Goal: Transaction & Acquisition: Purchase product/service

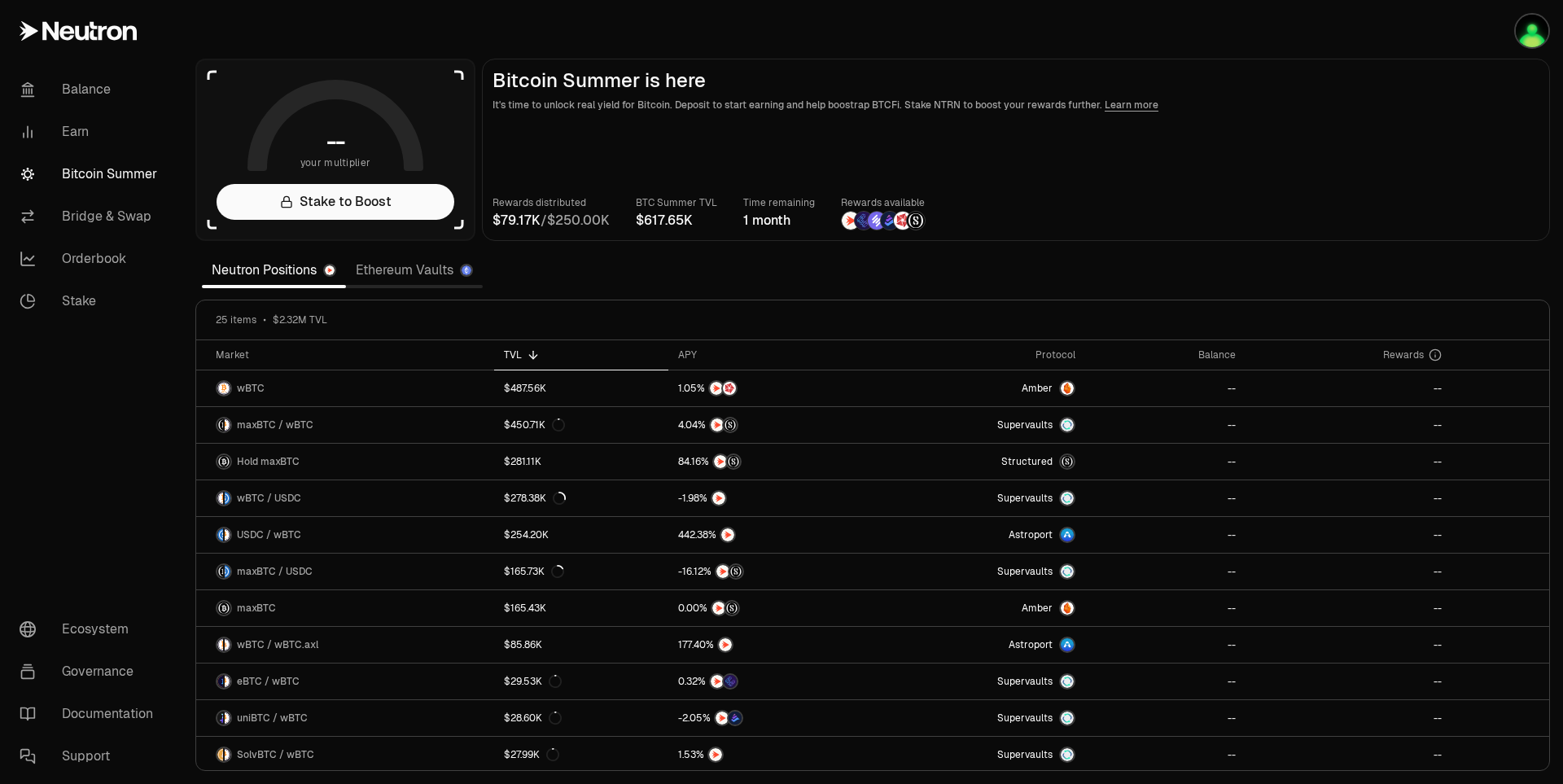
click at [1166, 147] on main "Bitcoin Summer is here It's time to unlock real yield for Bitcoin. Deposit to s…" at bounding box center [1015, 150] width 1068 height 182
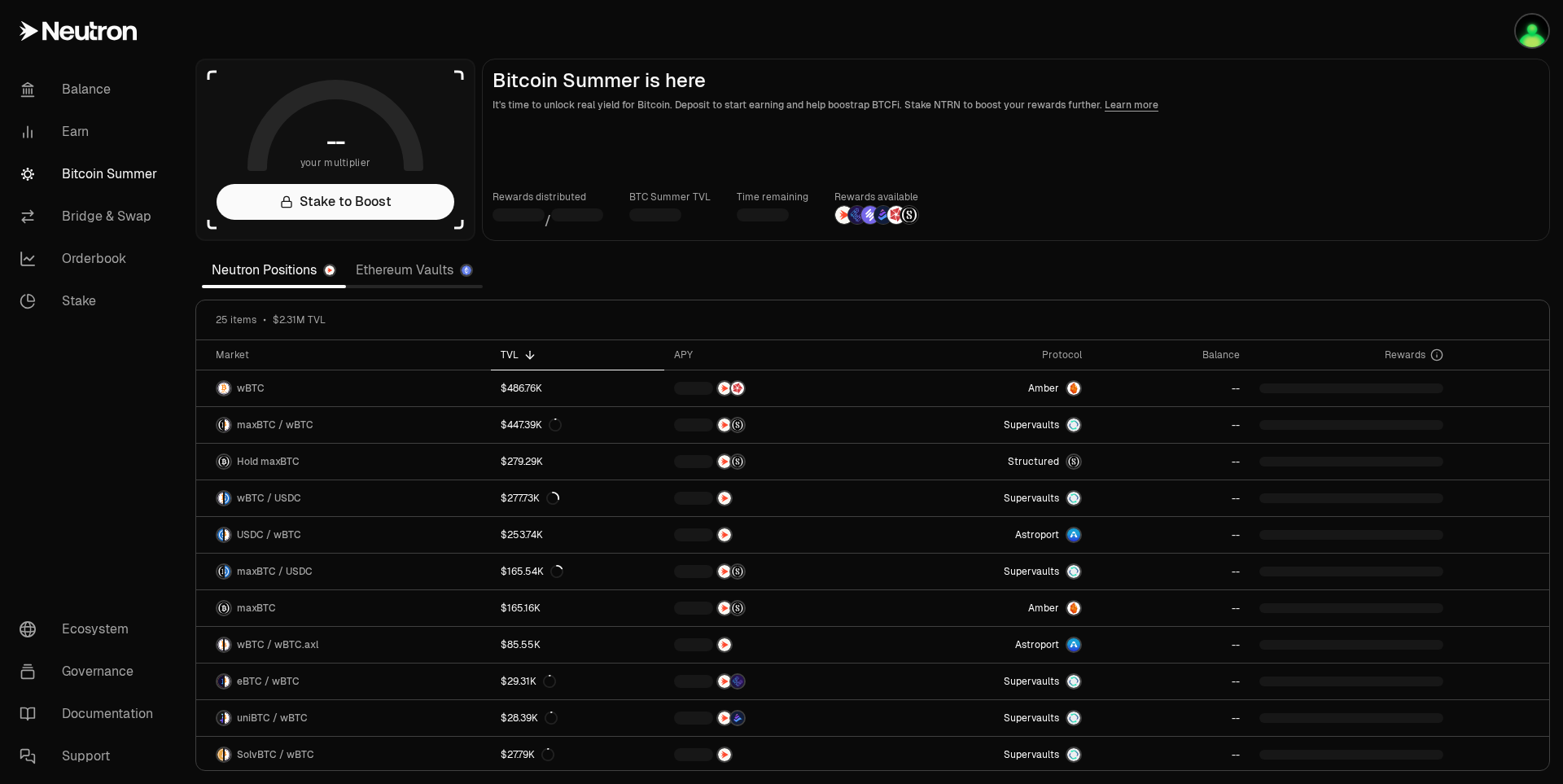
click at [1253, 233] on main "Bitcoin Summer is here It's time to unlock real yield for Bitcoin. Deposit to s…" at bounding box center [1015, 150] width 1068 height 182
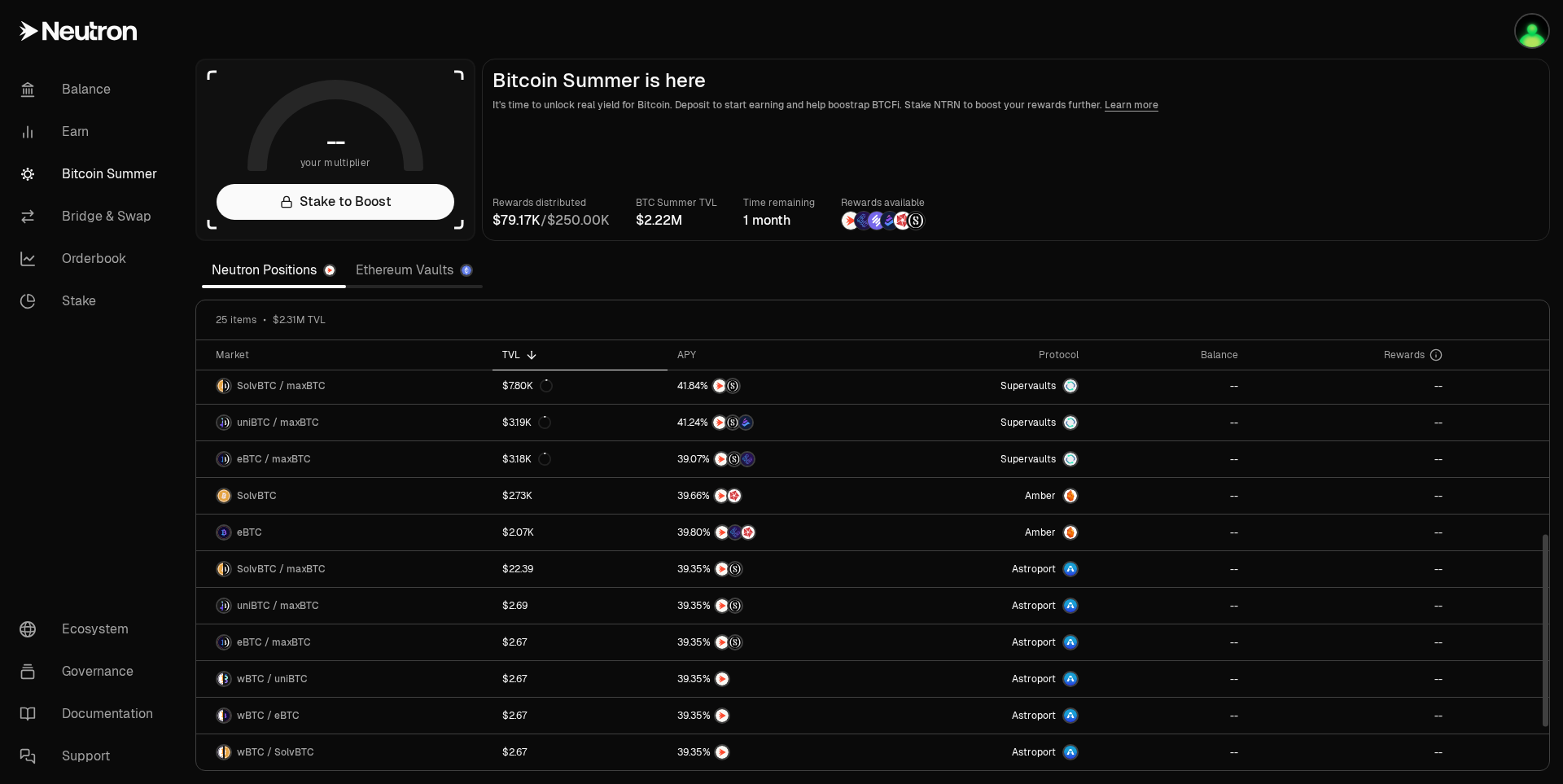
scroll to position [108, 0]
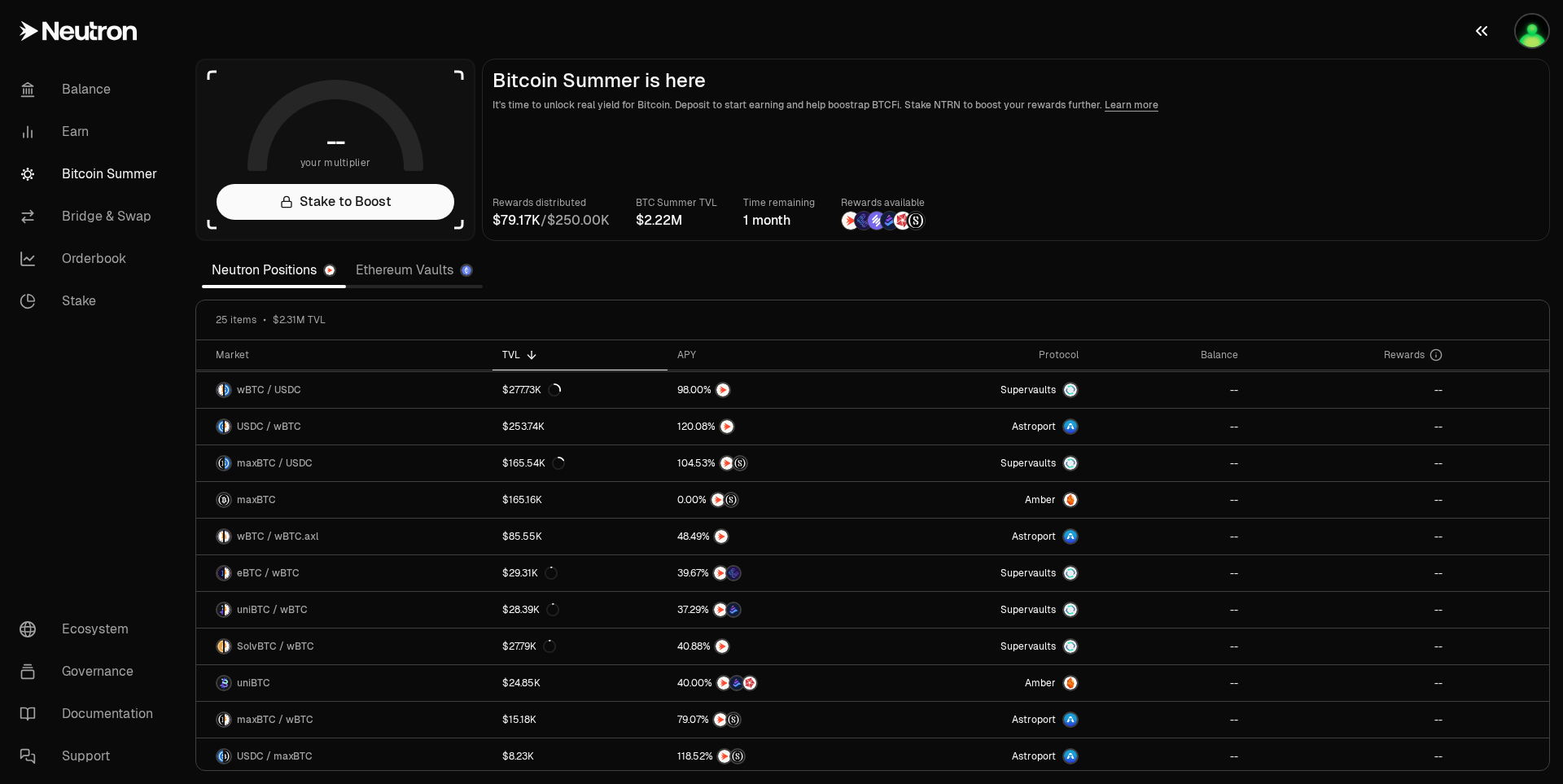
click at [1520, 47] on button "button" at bounding box center [1511, 30] width 104 height 62
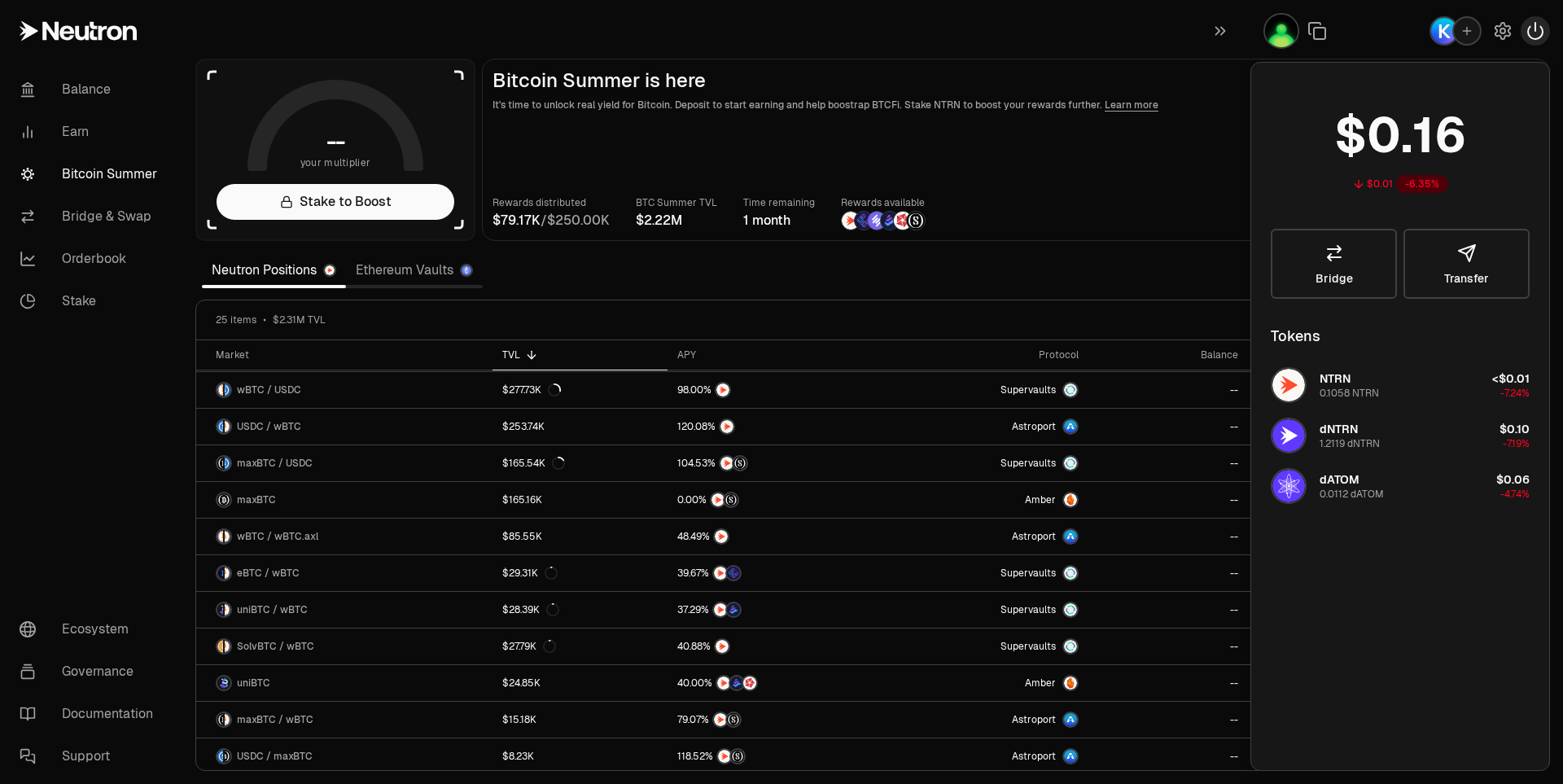
click at [1537, 32] on icon "button" at bounding box center [1535, 30] width 20 height 20
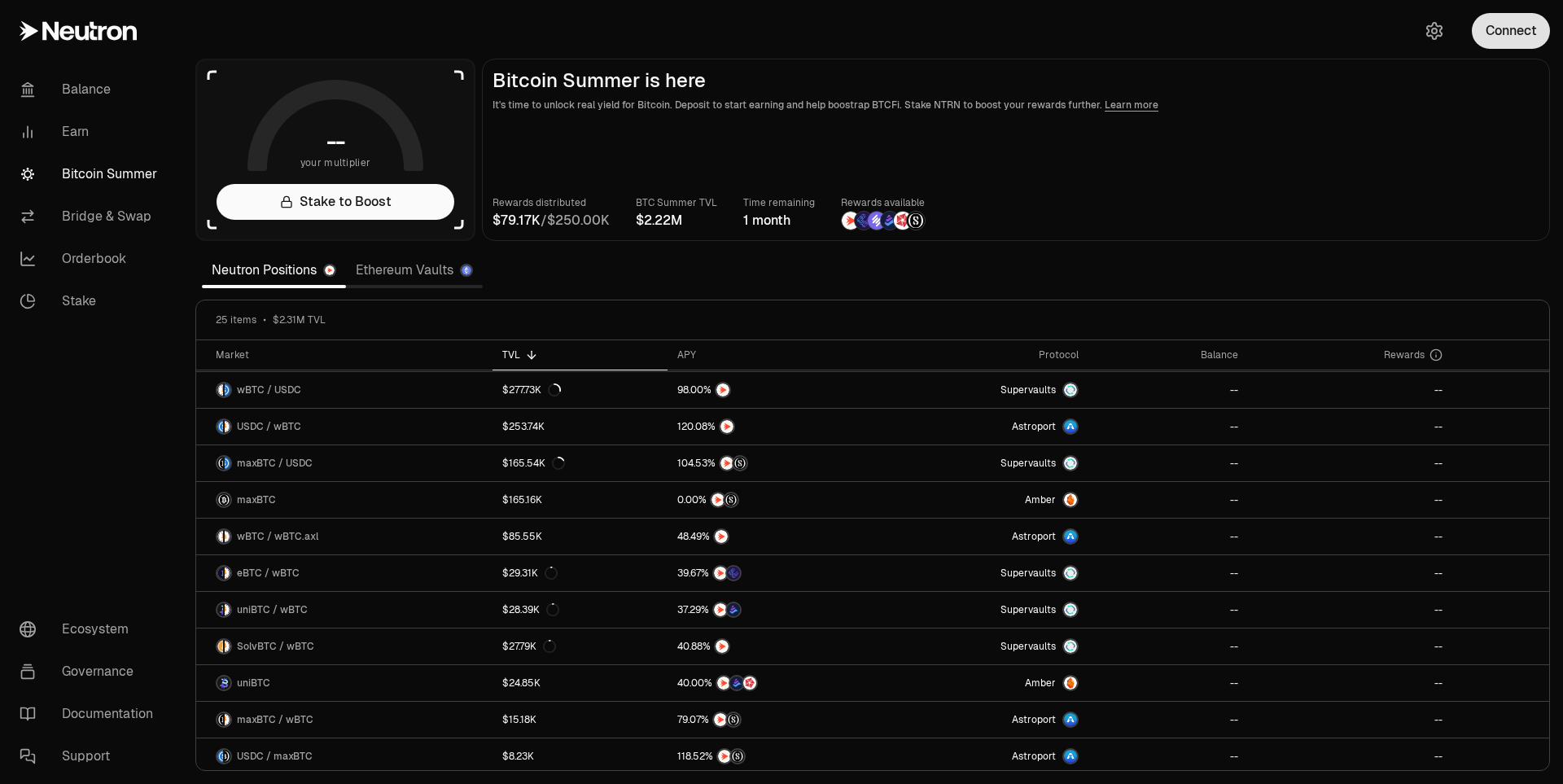
click at [1514, 31] on button "Connect" at bounding box center [1511, 30] width 78 height 36
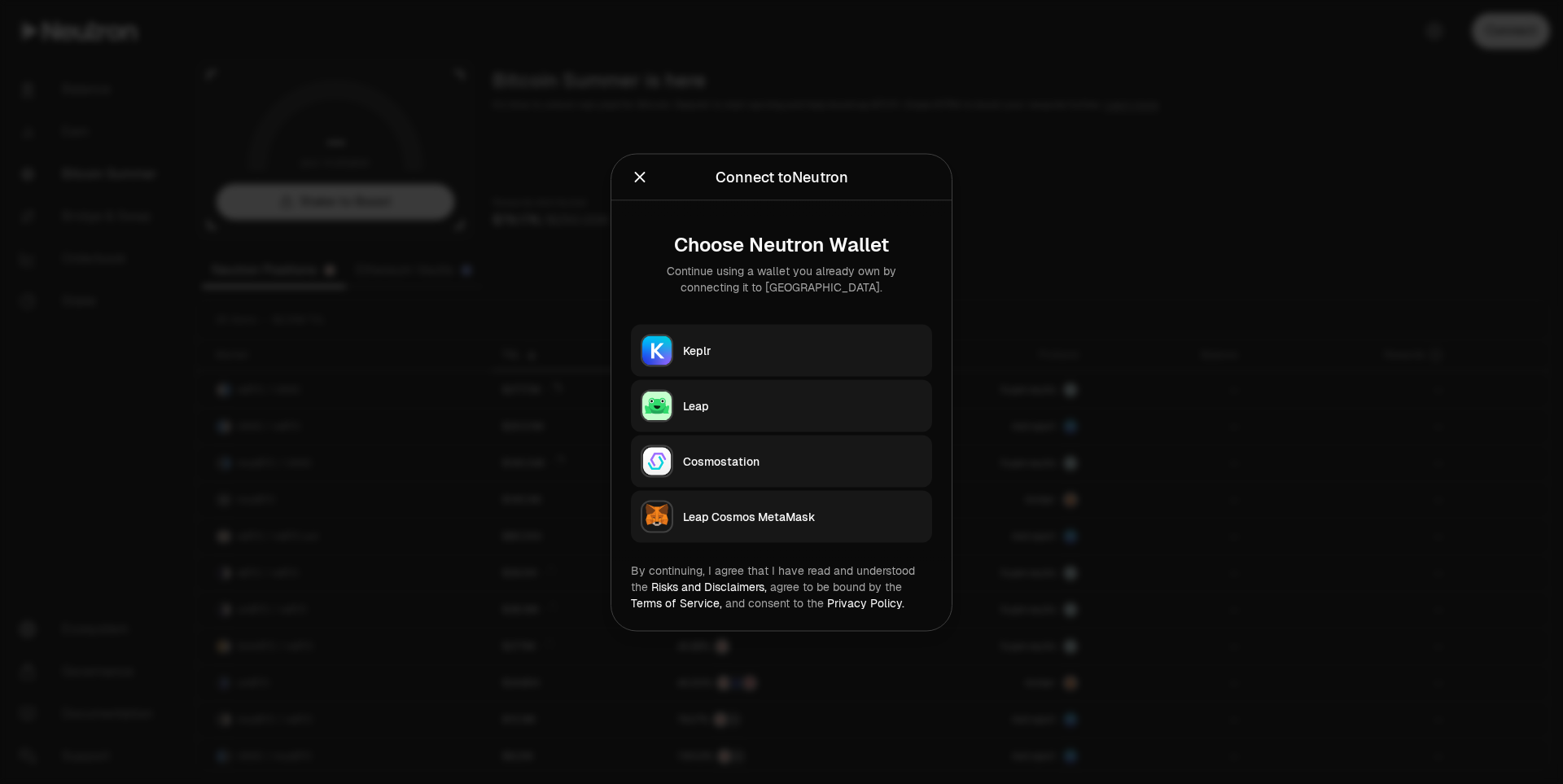
click at [781, 364] on button "Keplr" at bounding box center [782, 350] width 302 height 52
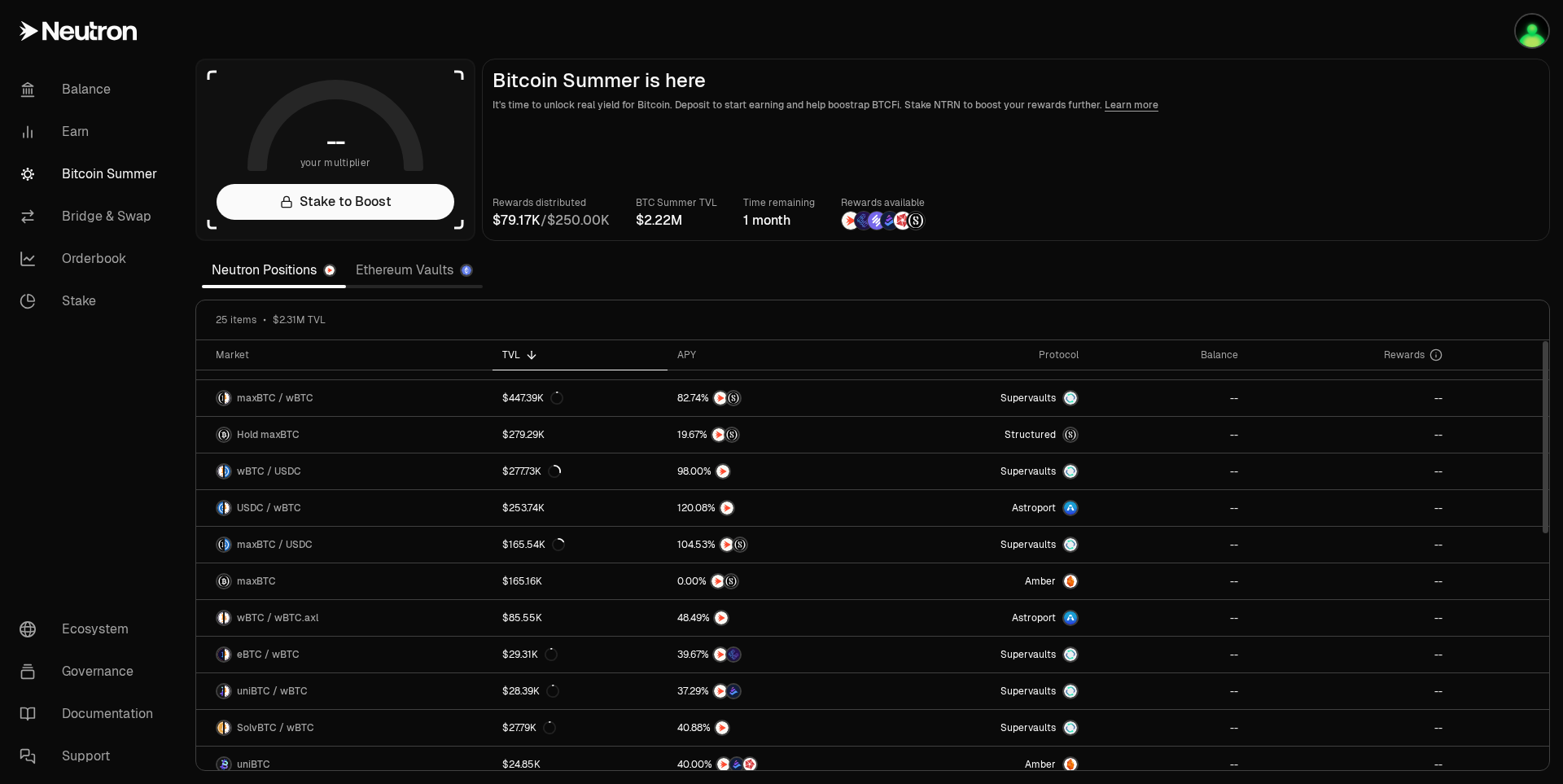
scroll to position [0, 0]
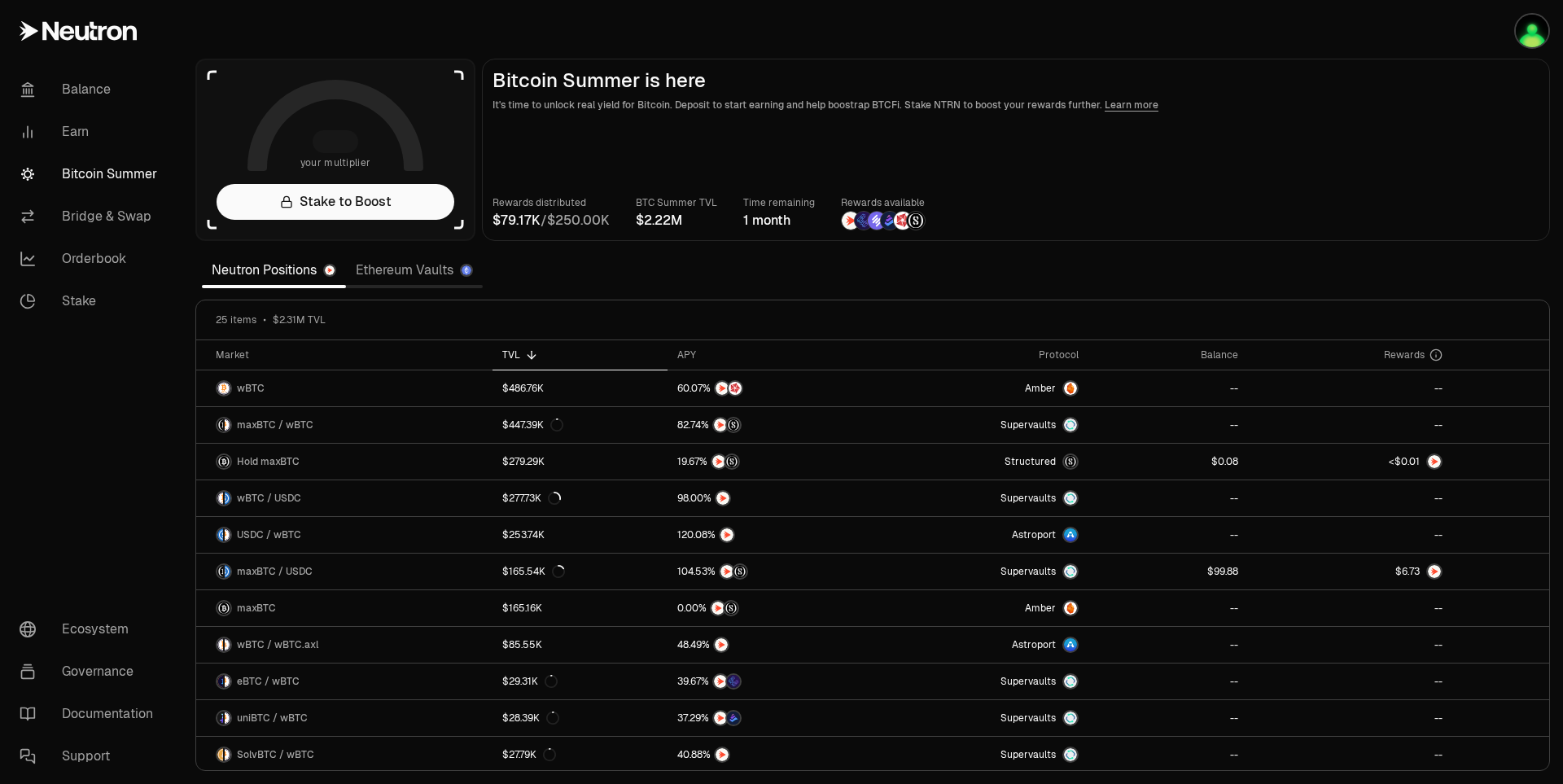
click at [1243, 209] on div "Rewards distributed / BTC Summer TVL Time remaining 1 month Rewards available" at bounding box center [1015, 212] width 1047 height 36
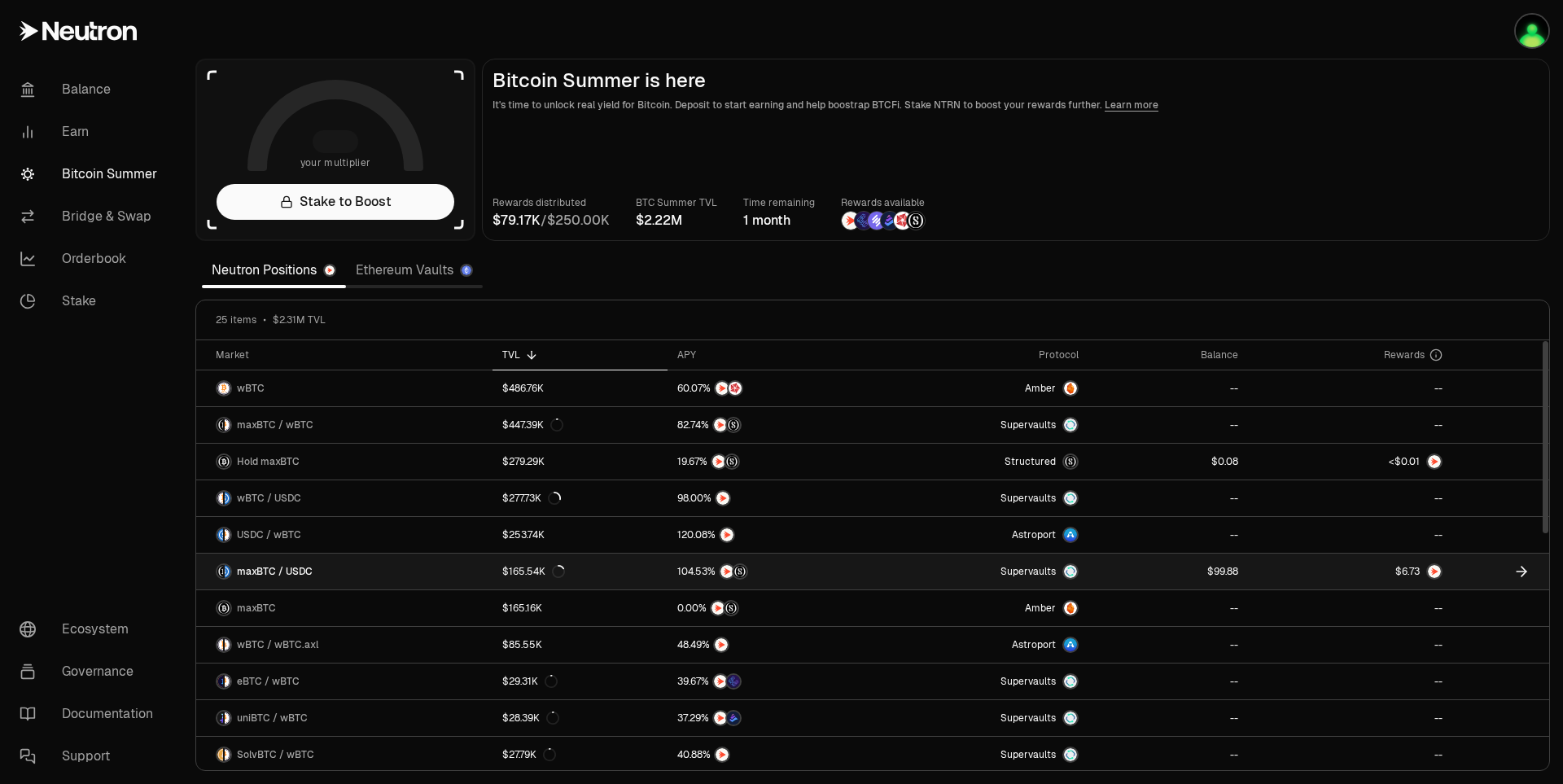
click at [1125, 581] on link at bounding box center [1168, 571] width 159 height 36
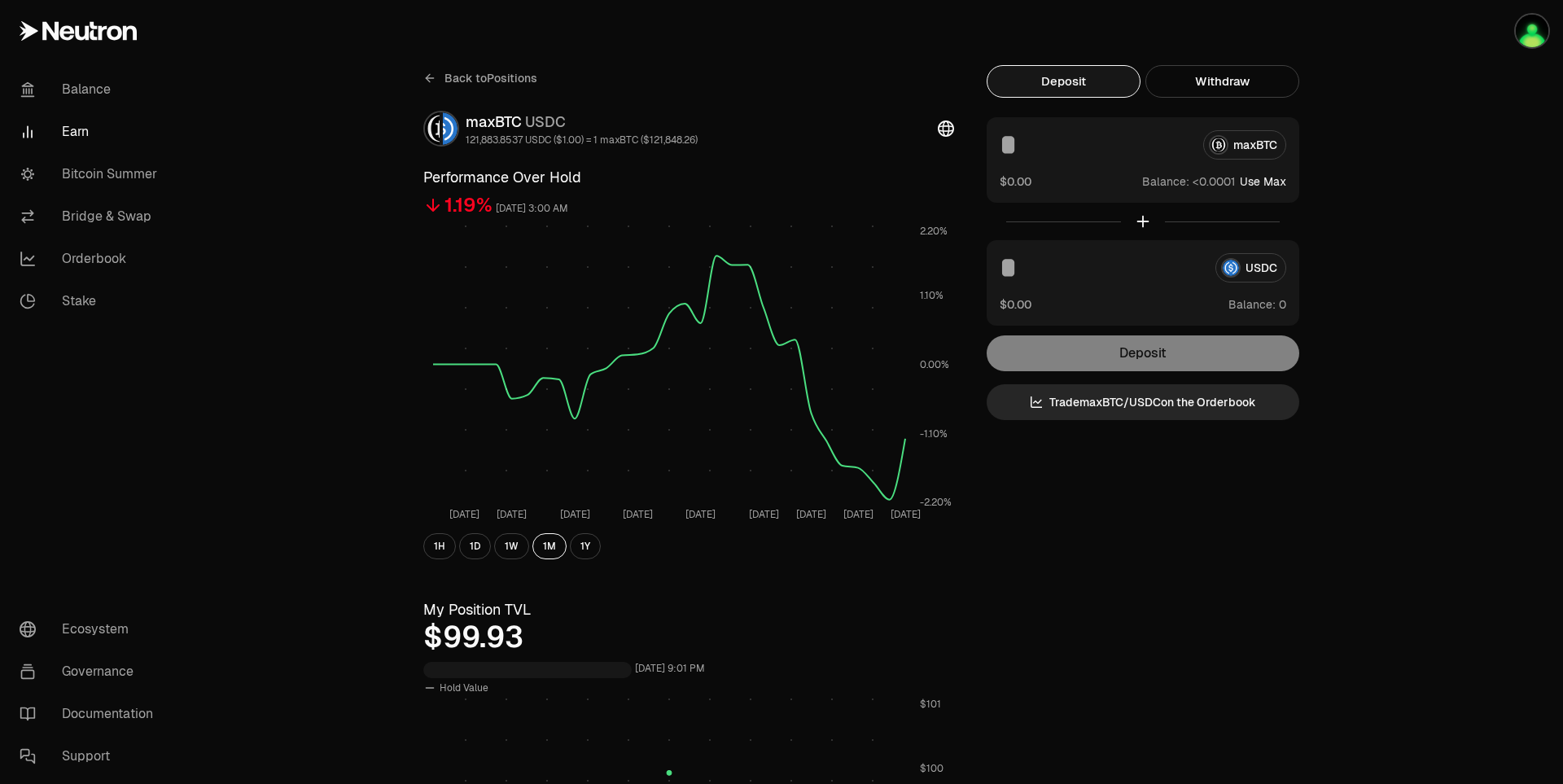
click at [1164, 366] on div "Deposit" at bounding box center [1143, 353] width 313 height 36
click at [1083, 86] on button "Deposit" at bounding box center [1064, 81] width 154 height 33
click at [1073, 83] on button "Deposit" at bounding box center [1064, 81] width 154 height 33
click at [1255, 268] on div "USDC" at bounding box center [1143, 268] width 287 height 29
click at [1279, 307] on button "Use Max" at bounding box center [1263, 304] width 47 height 16
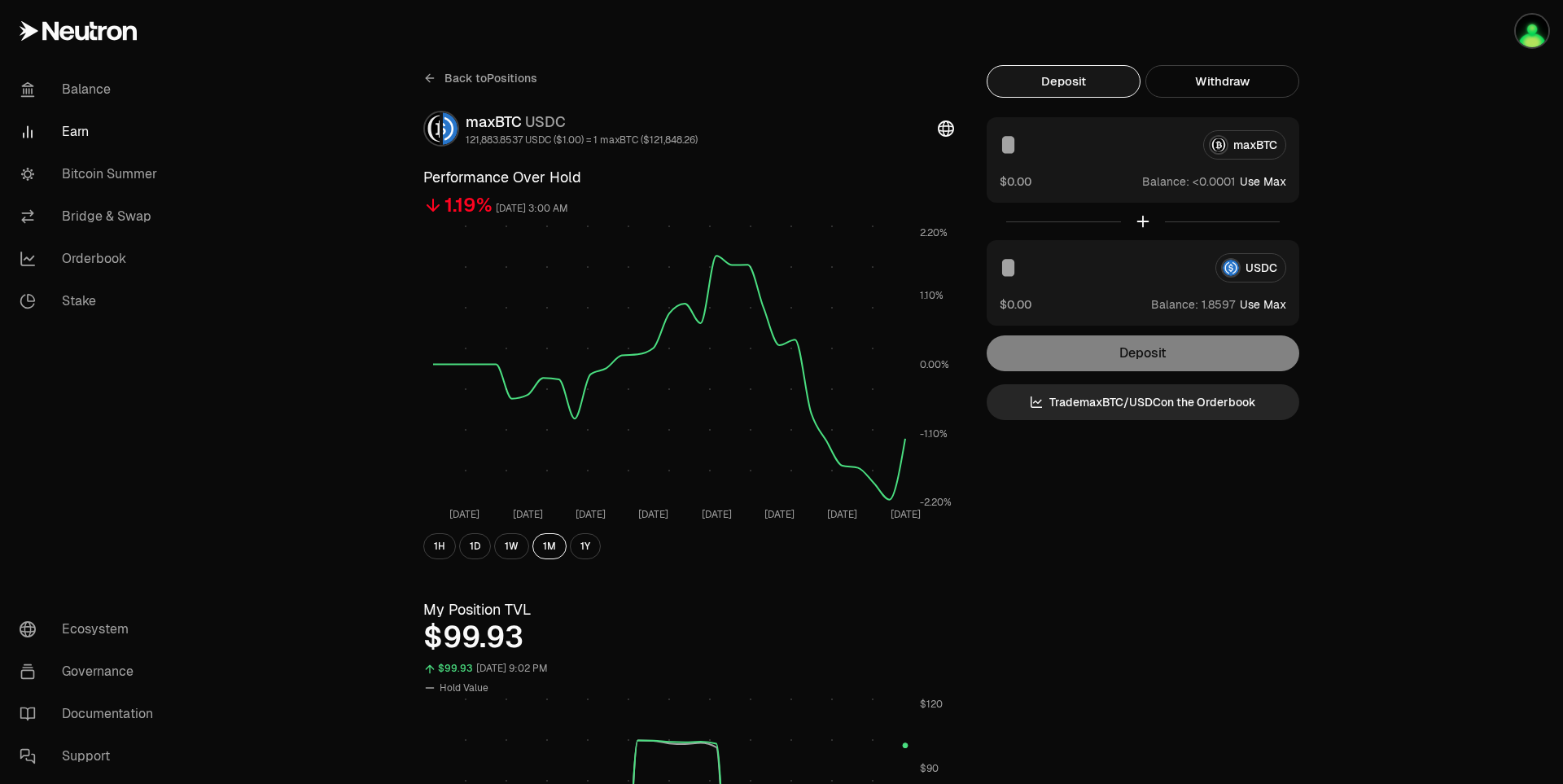
type input "********"
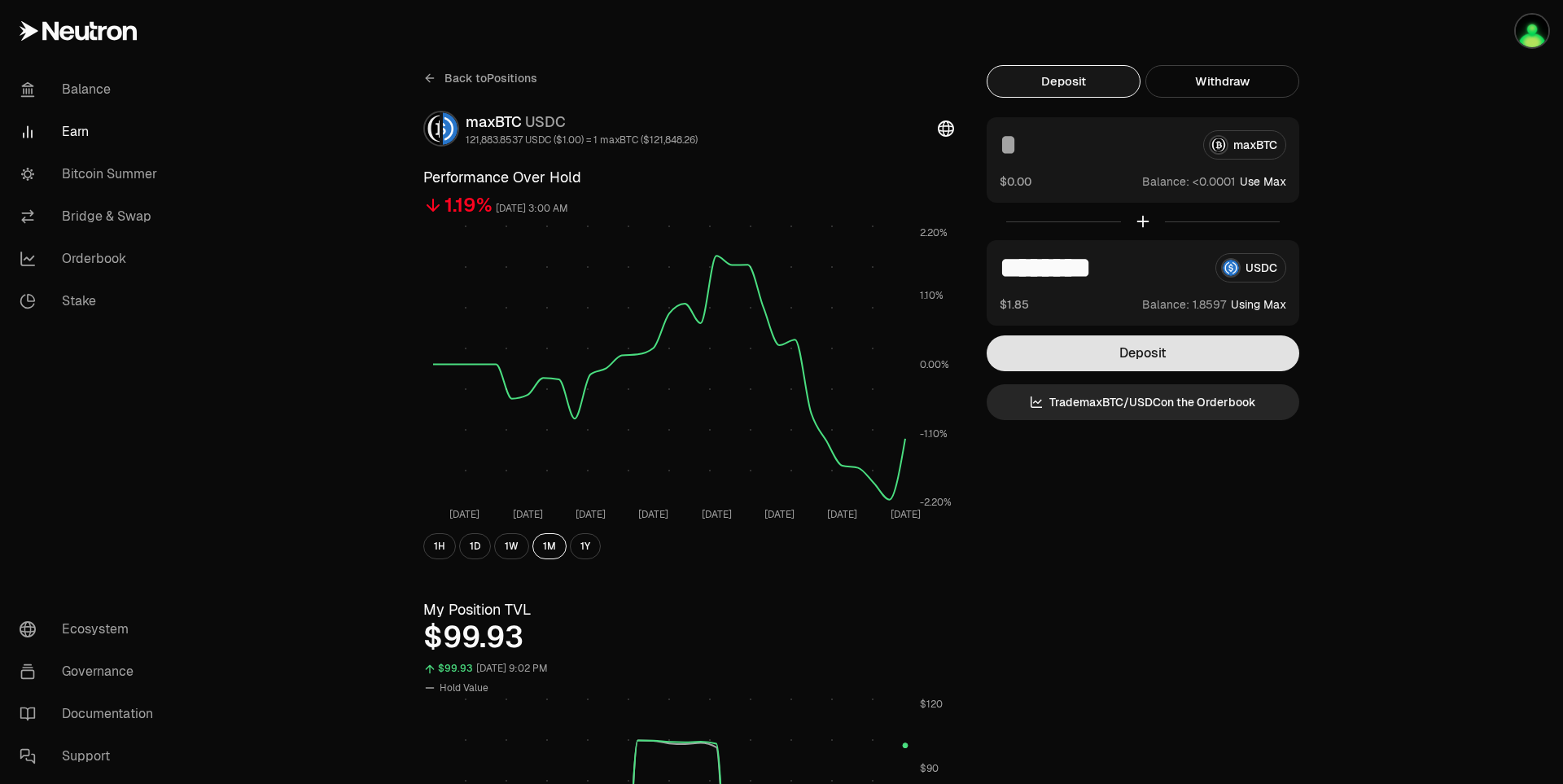
click at [1237, 355] on button "Deposit" at bounding box center [1143, 353] width 313 height 36
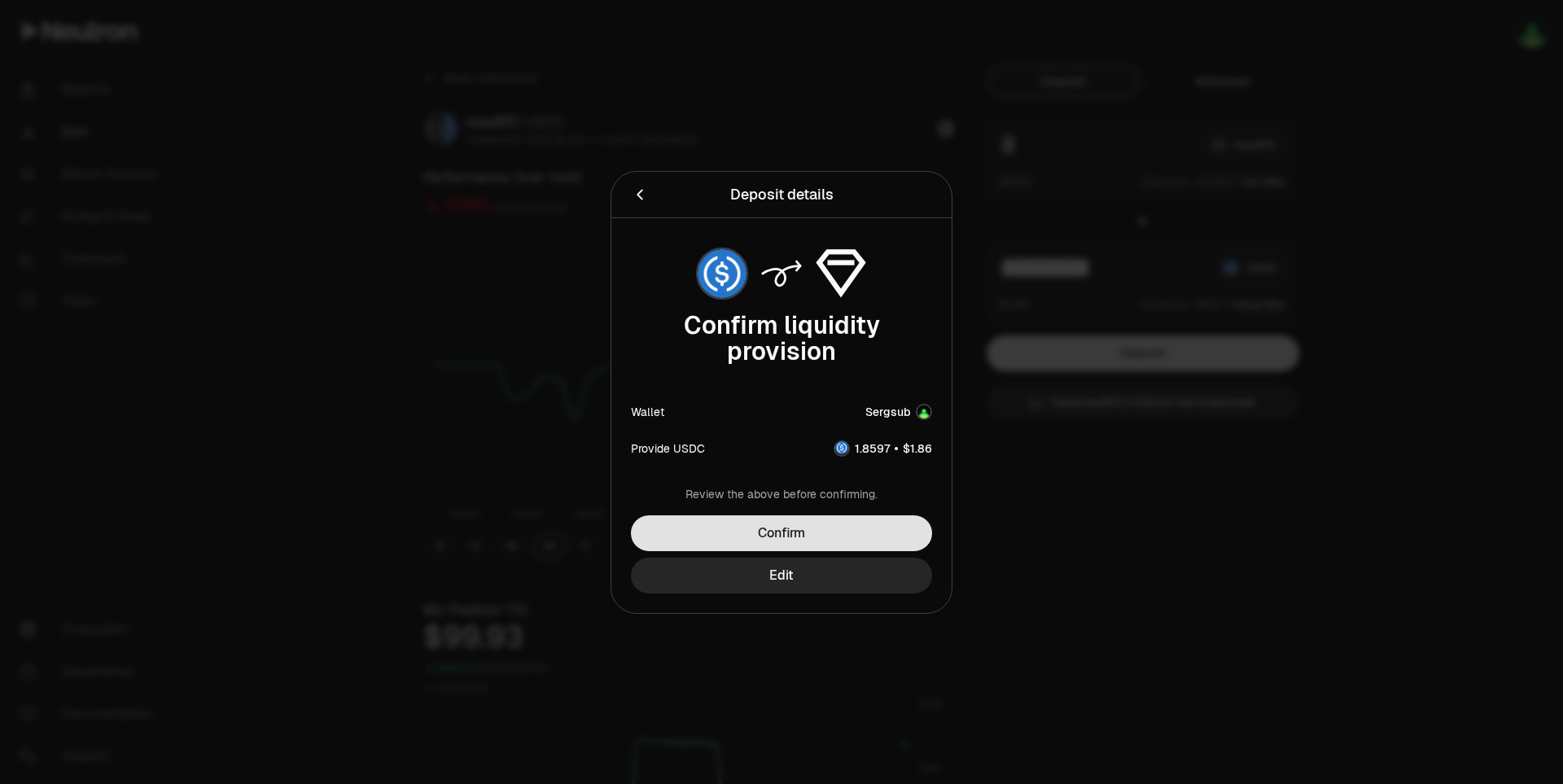
click at [891, 527] on button "Confirm" at bounding box center [782, 533] width 302 height 36
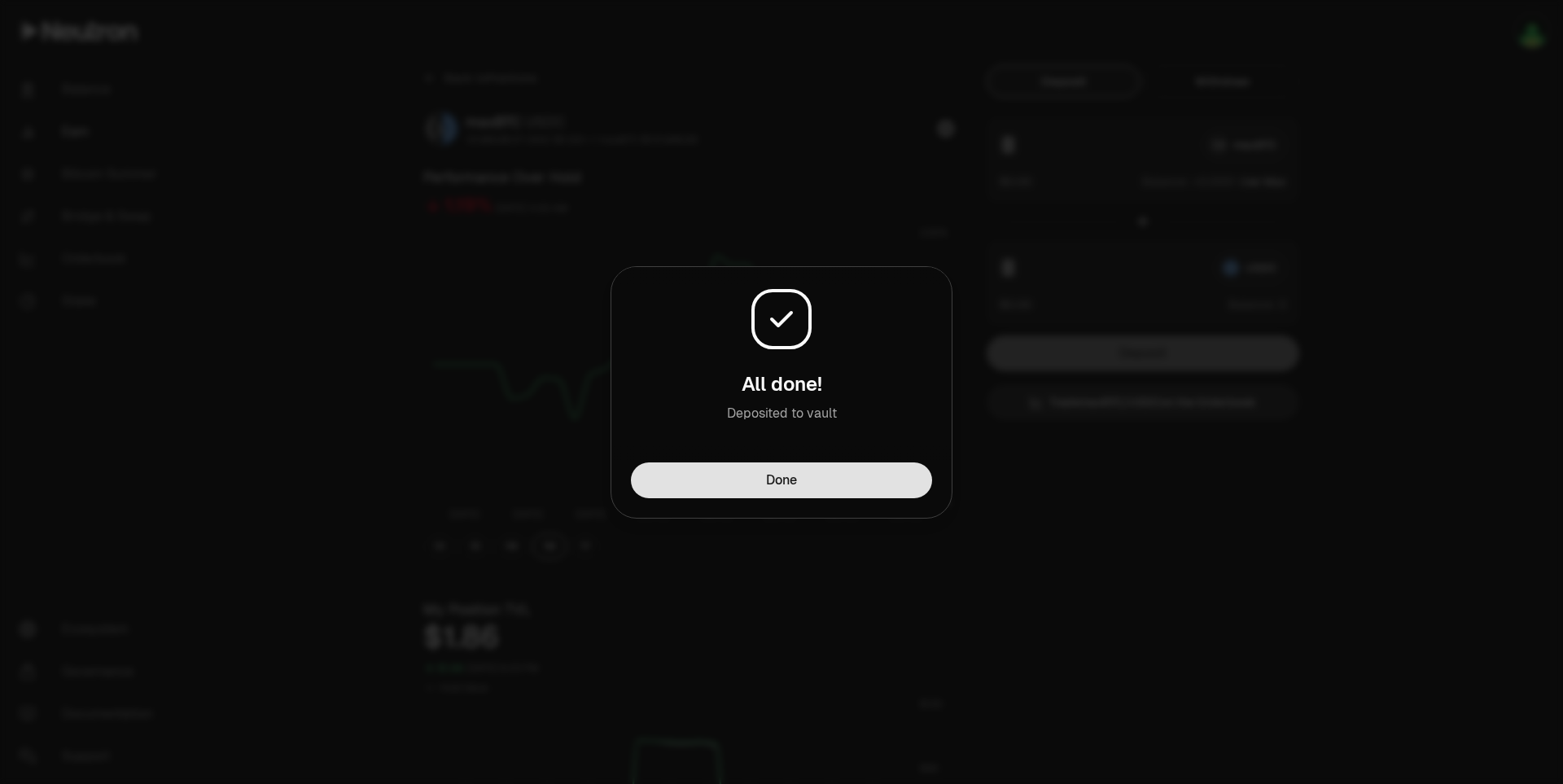
click at [889, 476] on button "Done" at bounding box center [782, 480] width 302 height 36
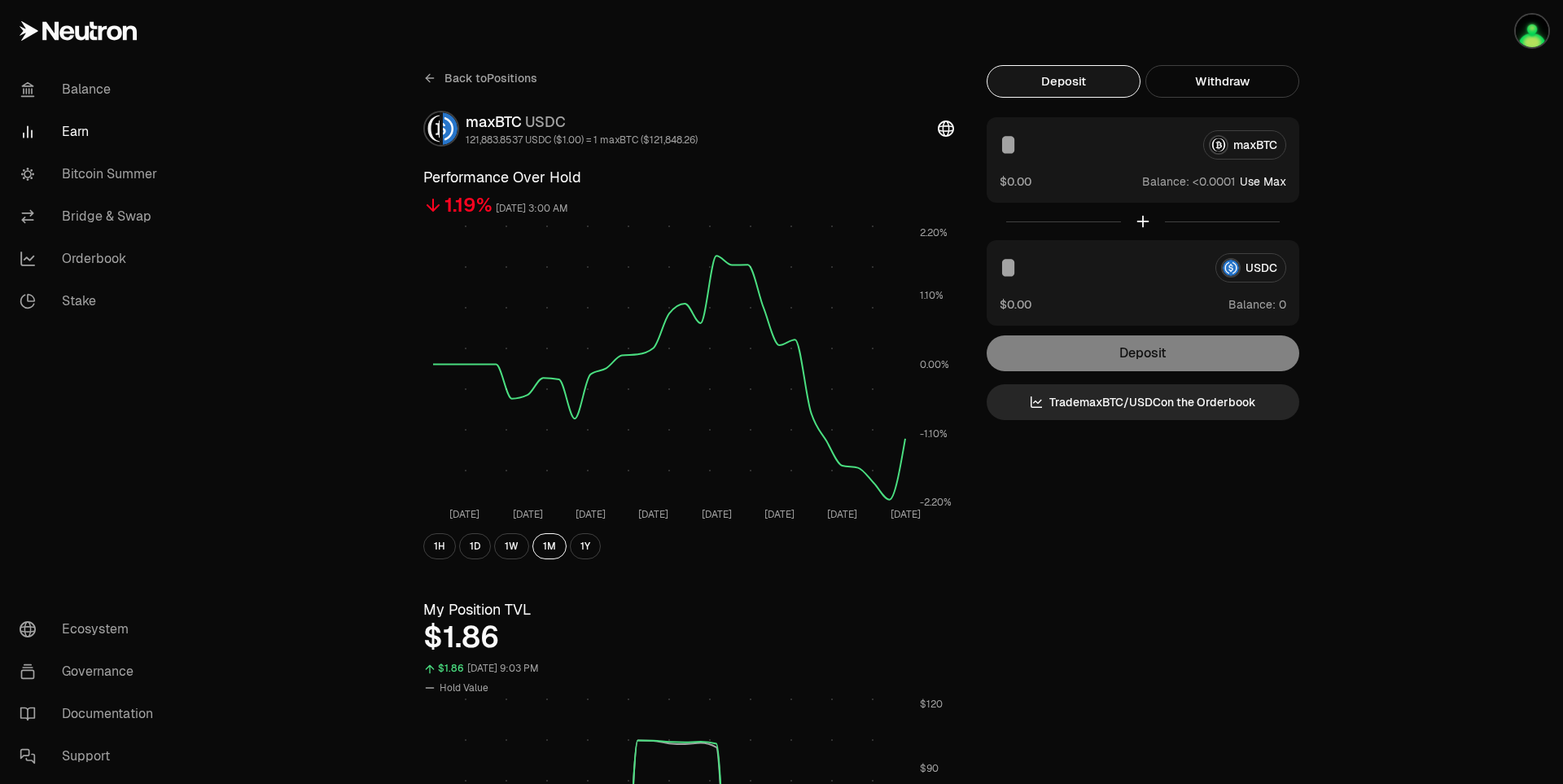
drag, startPoint x: 1469, startPoint y: 217, endPoint x: 390, endPoint y: 63, distance: 1089.9
click at [1468, 215] on div "Back to Positions maxBTC USDC 121,883.8537 USDC ($1.00) = 1 maxBTC ($121,848.26…" at bounding box center [872, 771] width 1380 height 1542
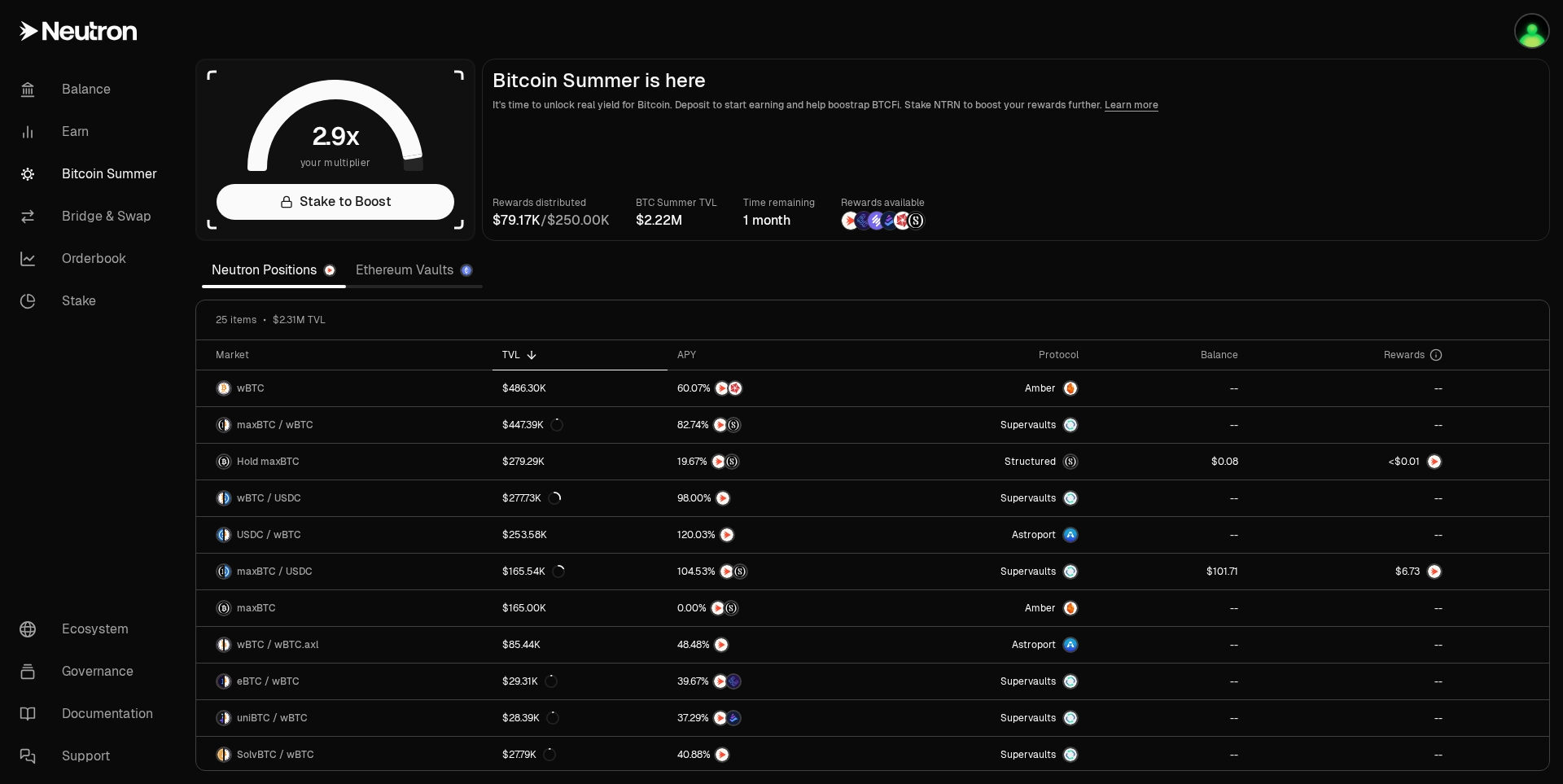
click at [1430, 145] on main "Bitcoin Summer is here It's time to unlock real yield for Bitcoin. Deposit to s…" at bounding box center [1015, 150] width 1068 height 182
click at [1357, 193] on main "Bitcoin Summer is here It's time to unlock real yield for Bitcoin. Deposit to s…" at bounding box center [1015, 150] width 1068 height 182
click at [1225, 113] on main "Bitcoin Summer is here It's time to unlock real yield for Bitcoin. Deposit to s…" at bounding box center [1015, 150] width 1068 height 182
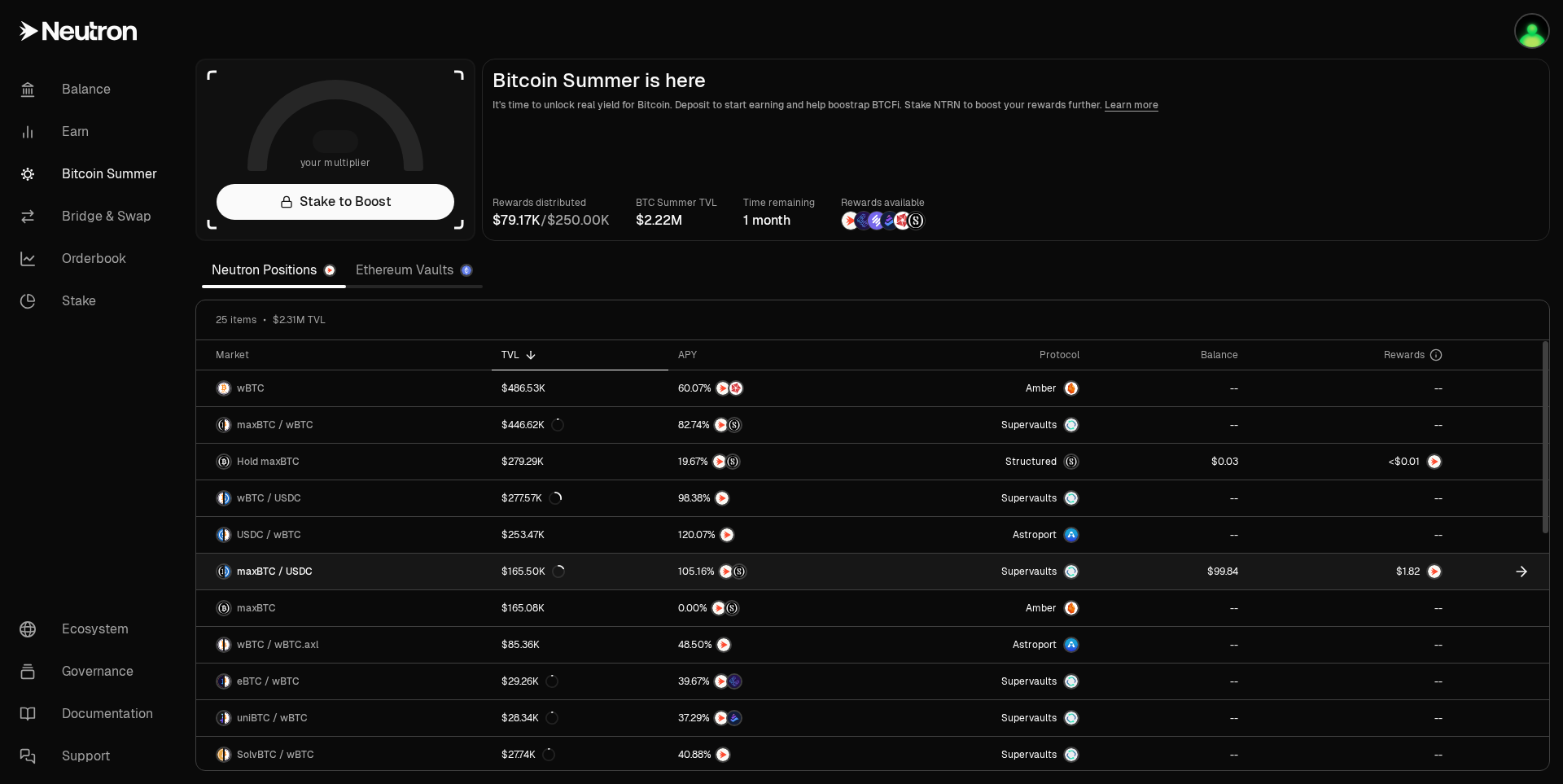
click at [1150, 568] on link at bounding box center [1169, 571] width 159 height 36
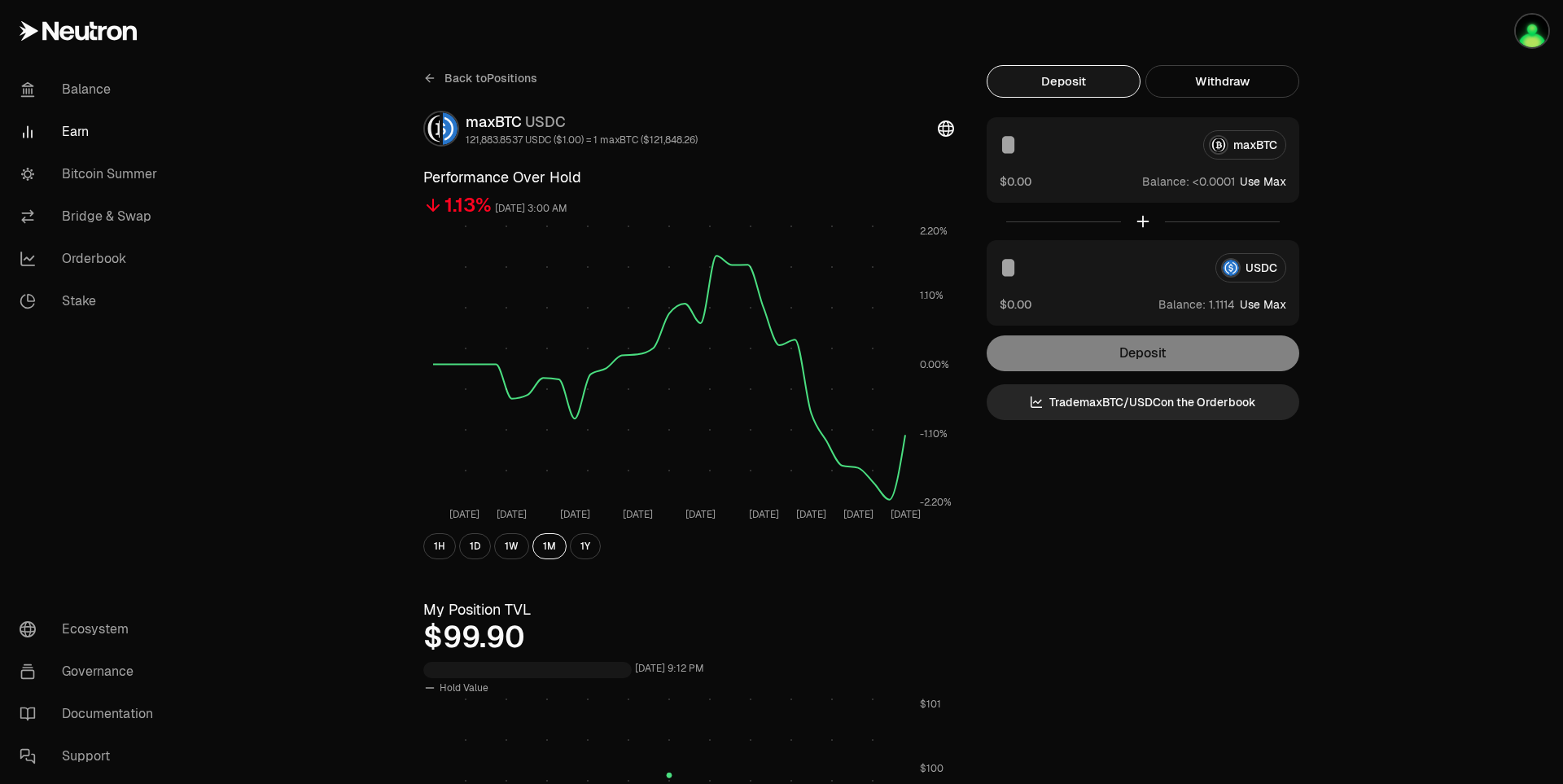
click at [1271, 307] on button "Use Max" at bounding box center [1263, 304] width 47 height 16
type input "********"
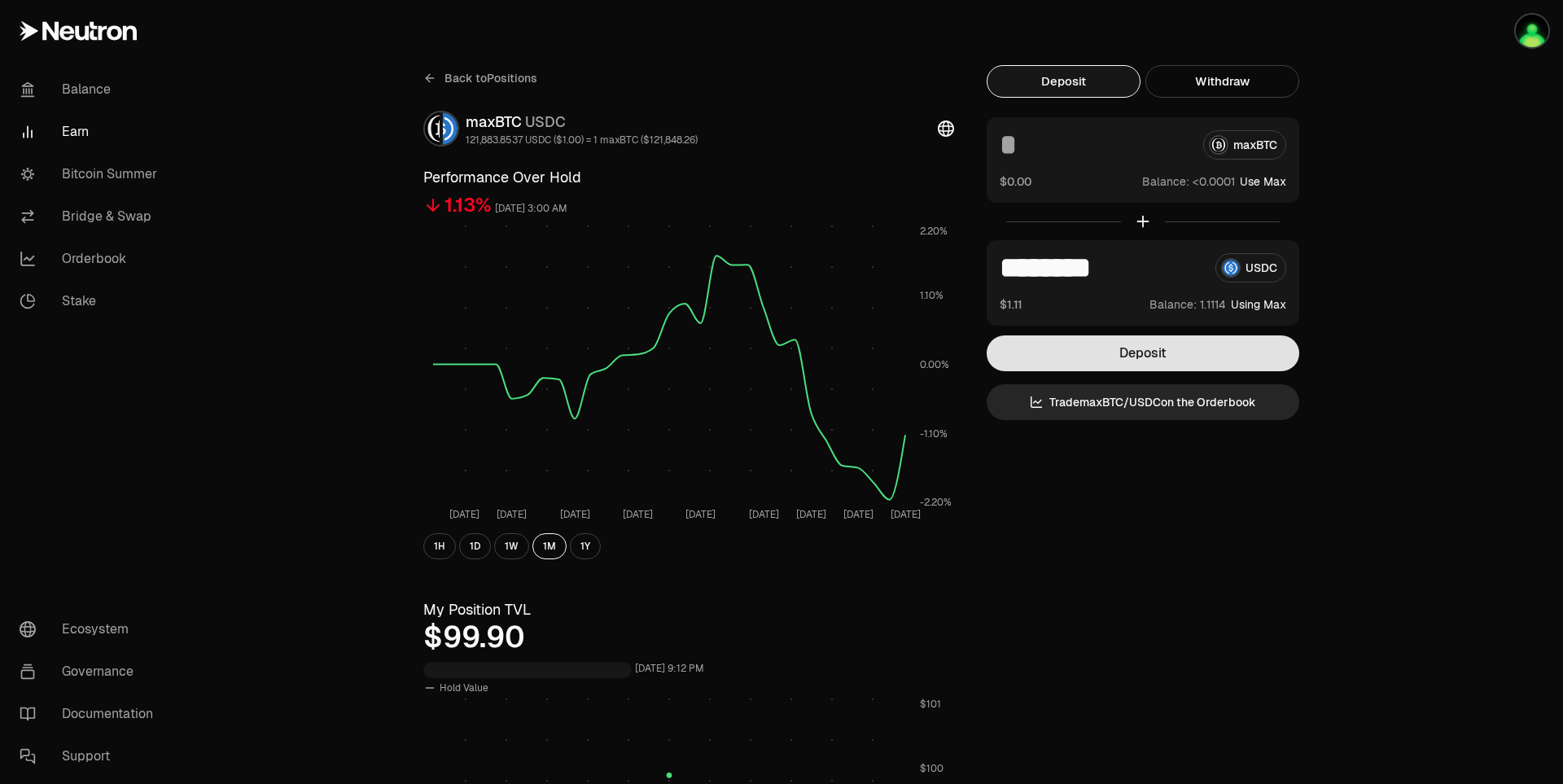
click at [1162, 353] on button "Deposit" at bounding box center [1143, 353] width 313 height 36
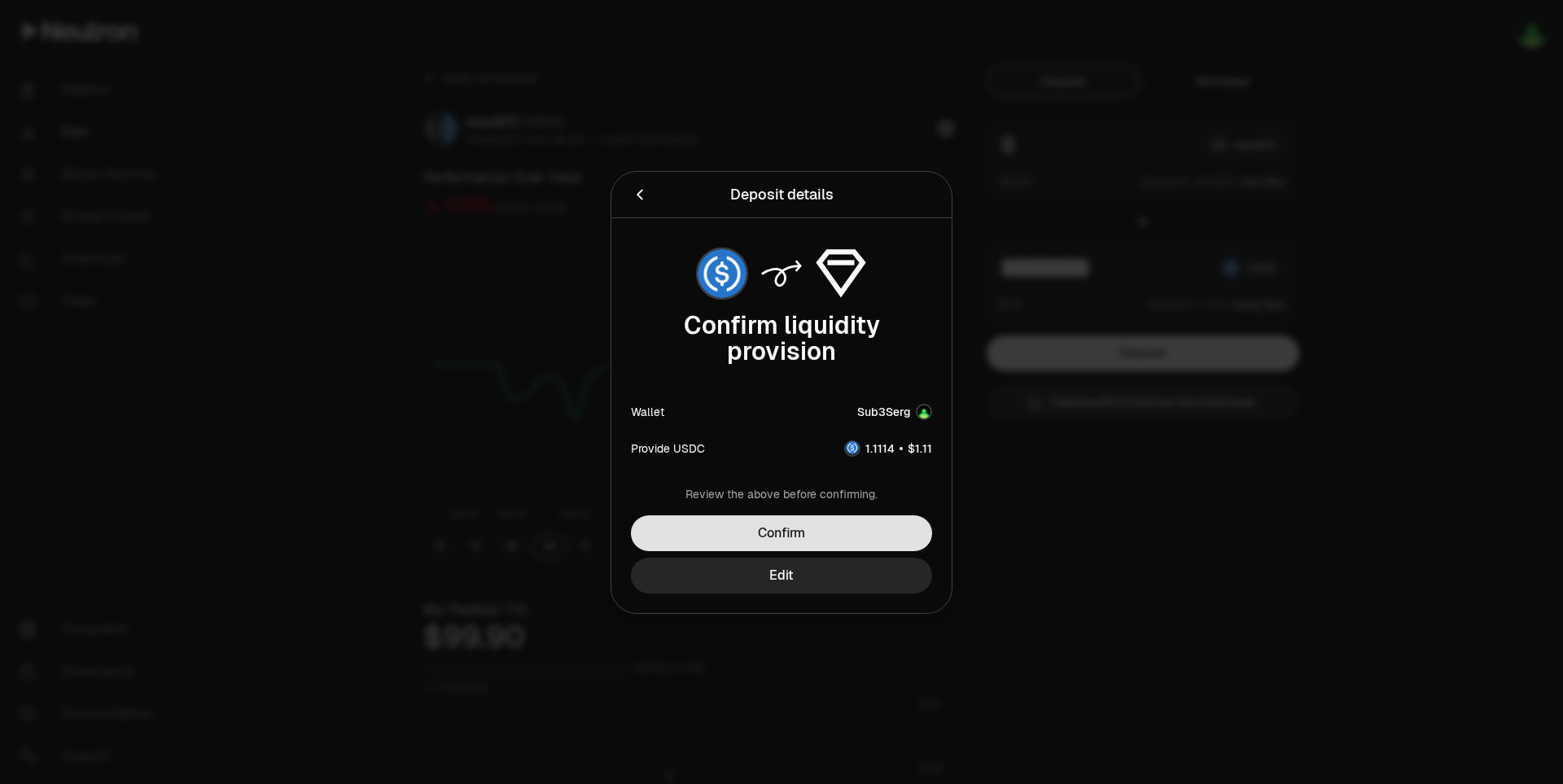
click at [869, 526] on button "Confirm" at bounding box center [782, 533] width 302 height 36
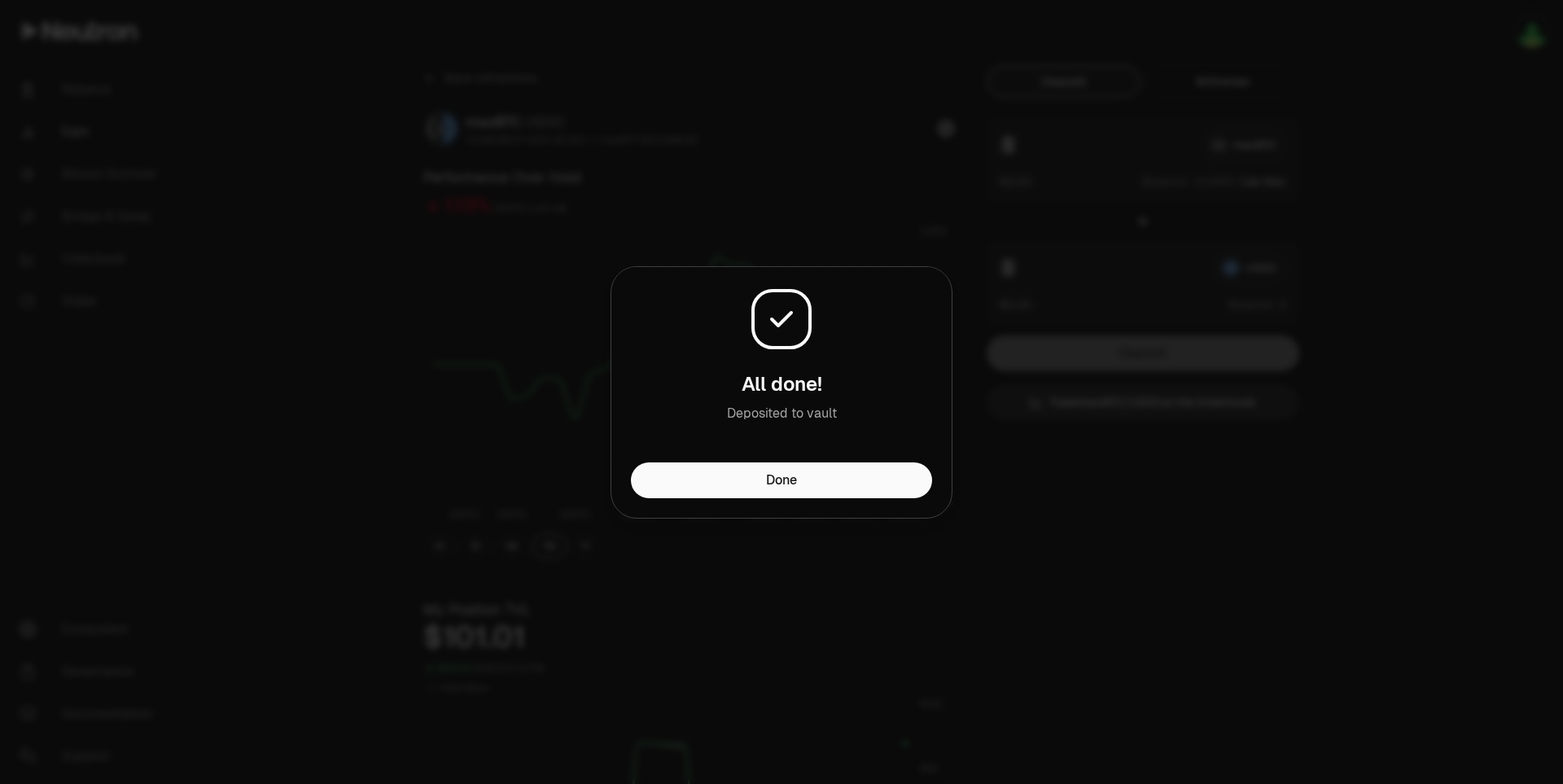
click at [1378, 255] on div at bounding box center [782, 392] width 1563 height 784
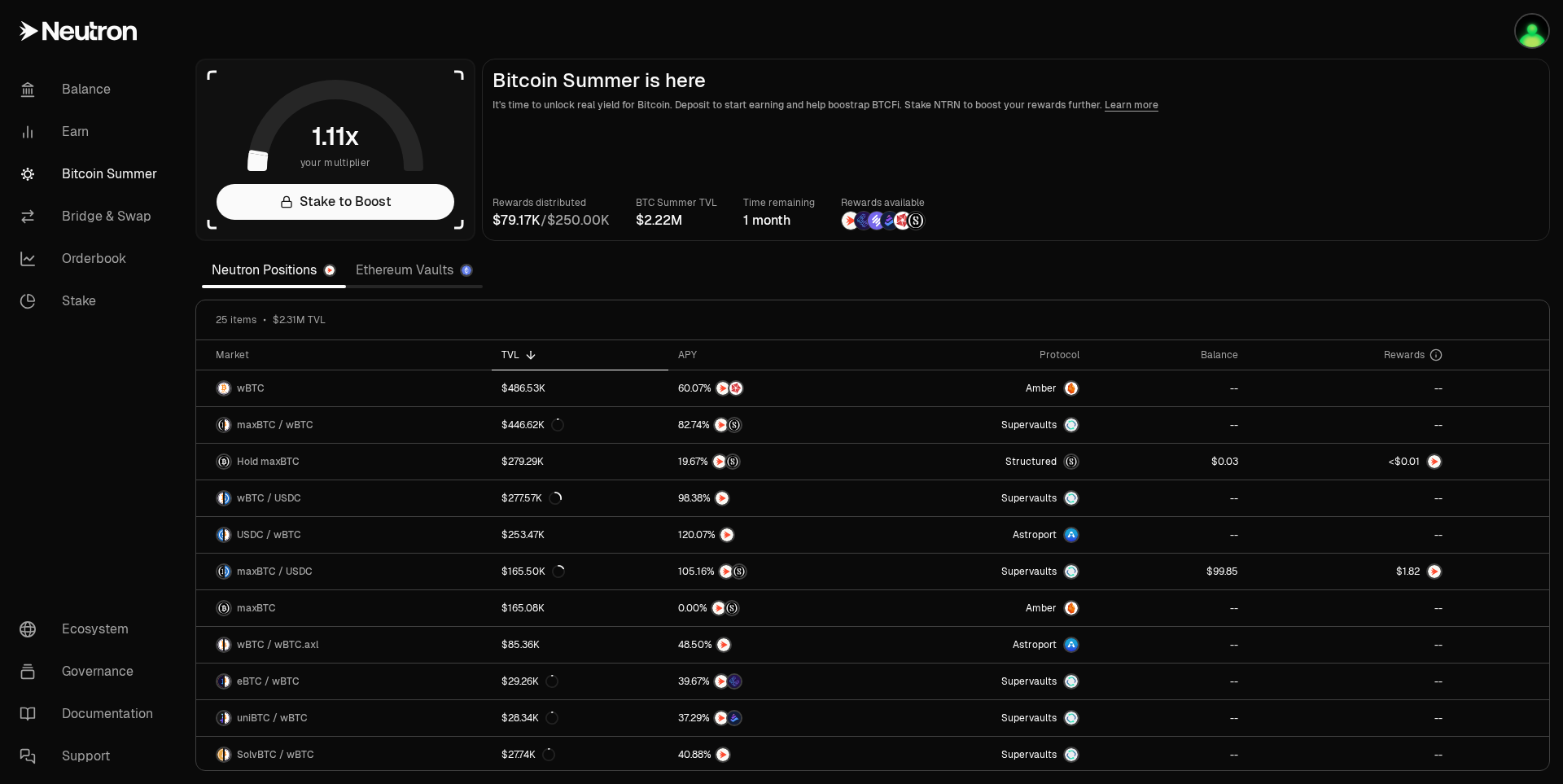
click at [1305, 145] on main "Bitcoin Summer is here It's time to unlock real yield for Bitcoin. Deposit to s…" at bounding box center [1015, 150] width 1068 height 182
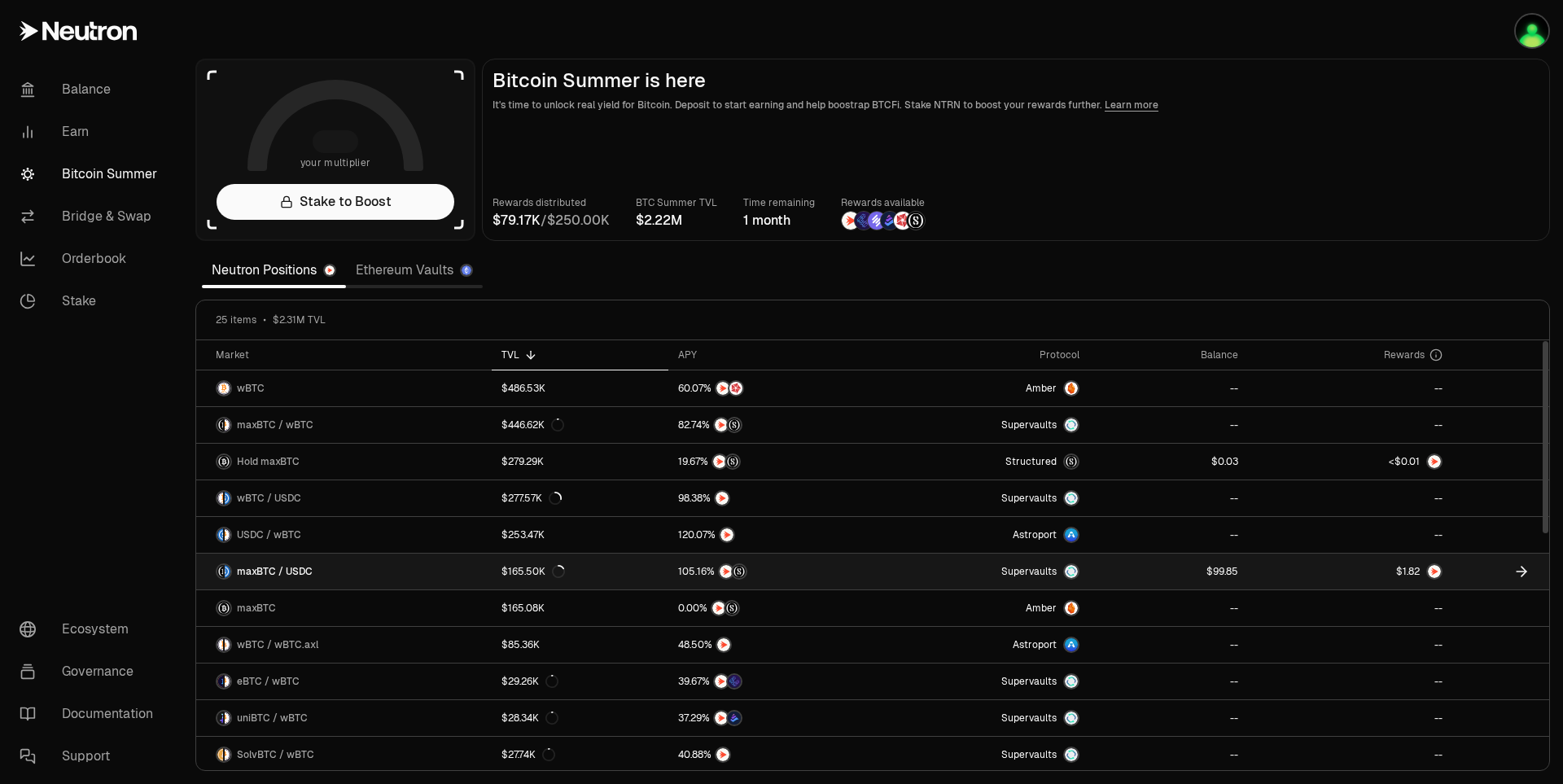
click at [1177, 565] on link at bounding box center [1169, 571] width 159 height 36
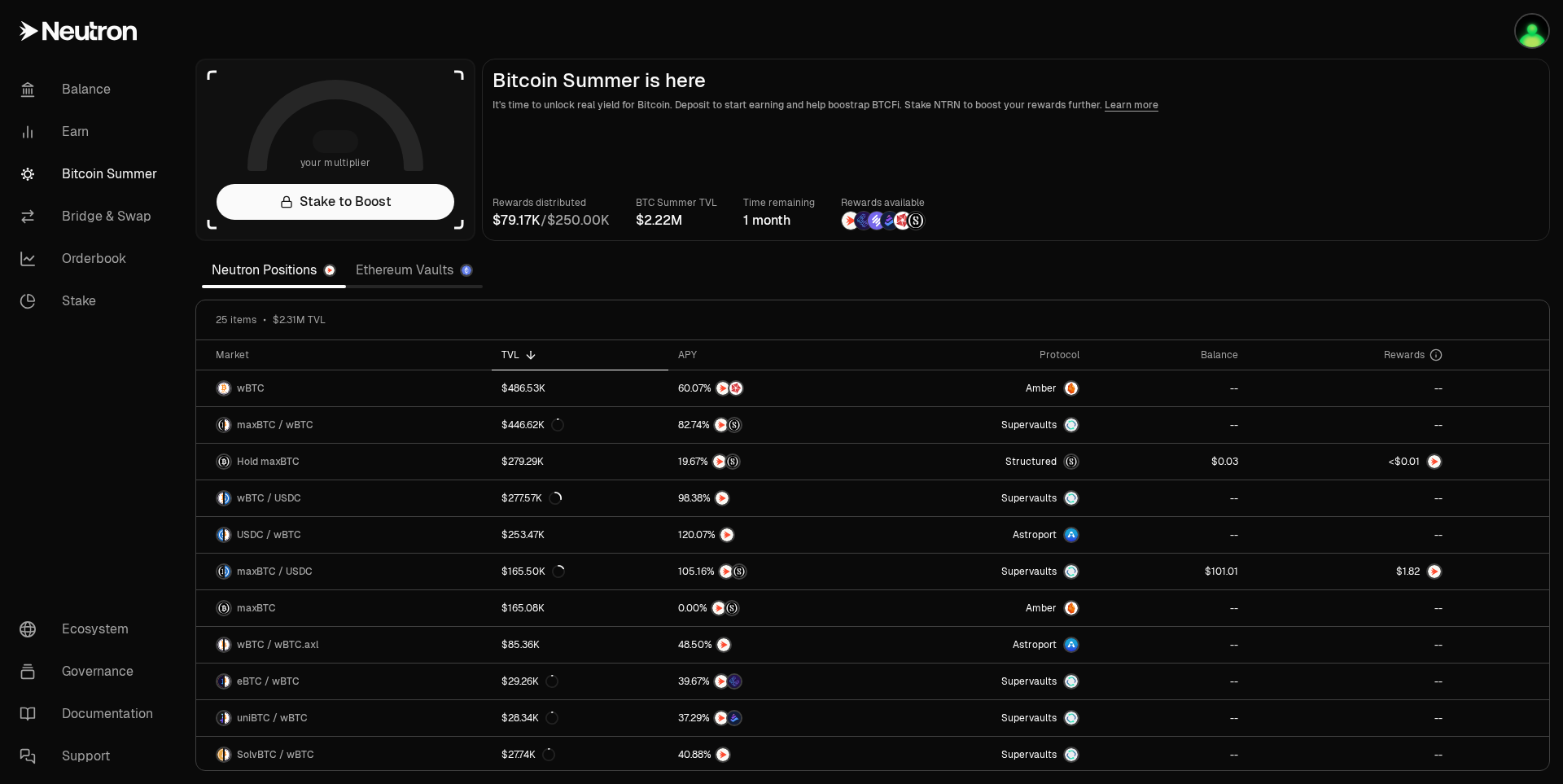
click at [1220, 203] on div "Rewards distributed / BTC Summer TVL Time remaining 1 month Rewards available" at bounding box center [1015, 212] width 1047 height 36
